Goal: Book appointment/travel/reservation

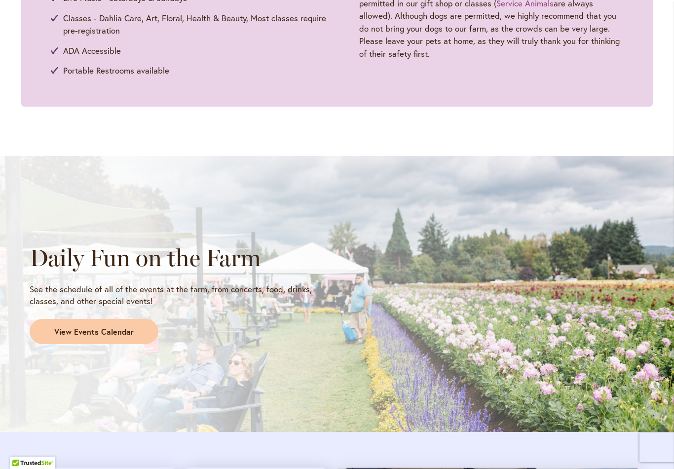
scroll to position [659, 0]
click at [94, 333] on link "View Events Calendar" at bounding box center [94, 331] width 129 height 26
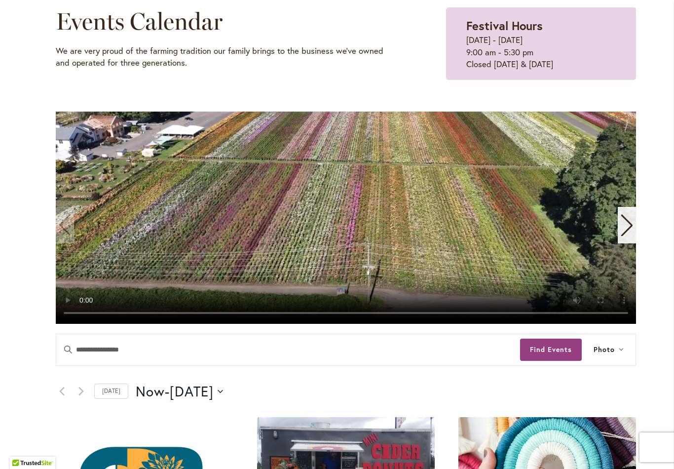
scroll to position [139, 0]
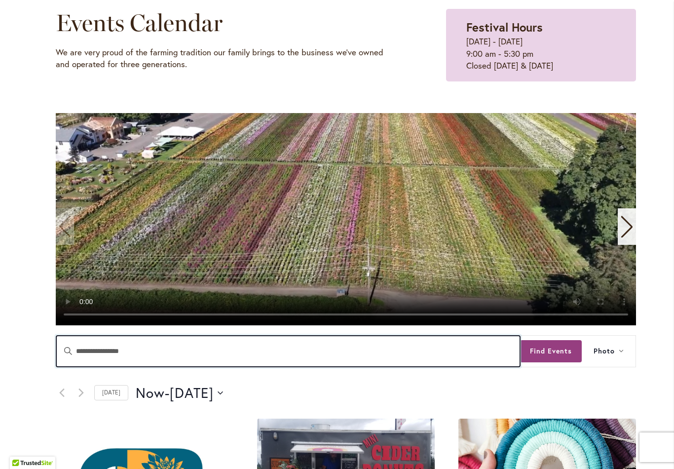
click at [105, 349] on input "Enter Keyword. Search for Events by Keyword." at bounding box center [288, 350] width 464 height 31
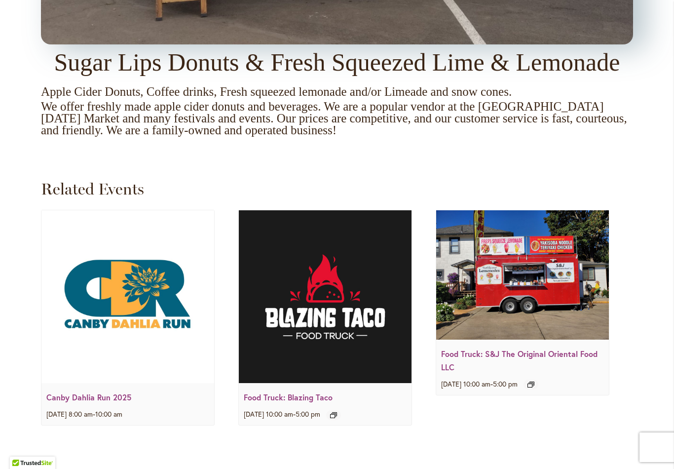
scroll to position [1146, 0]
